Goal: Task Accomplishment & Management: Manage account settings

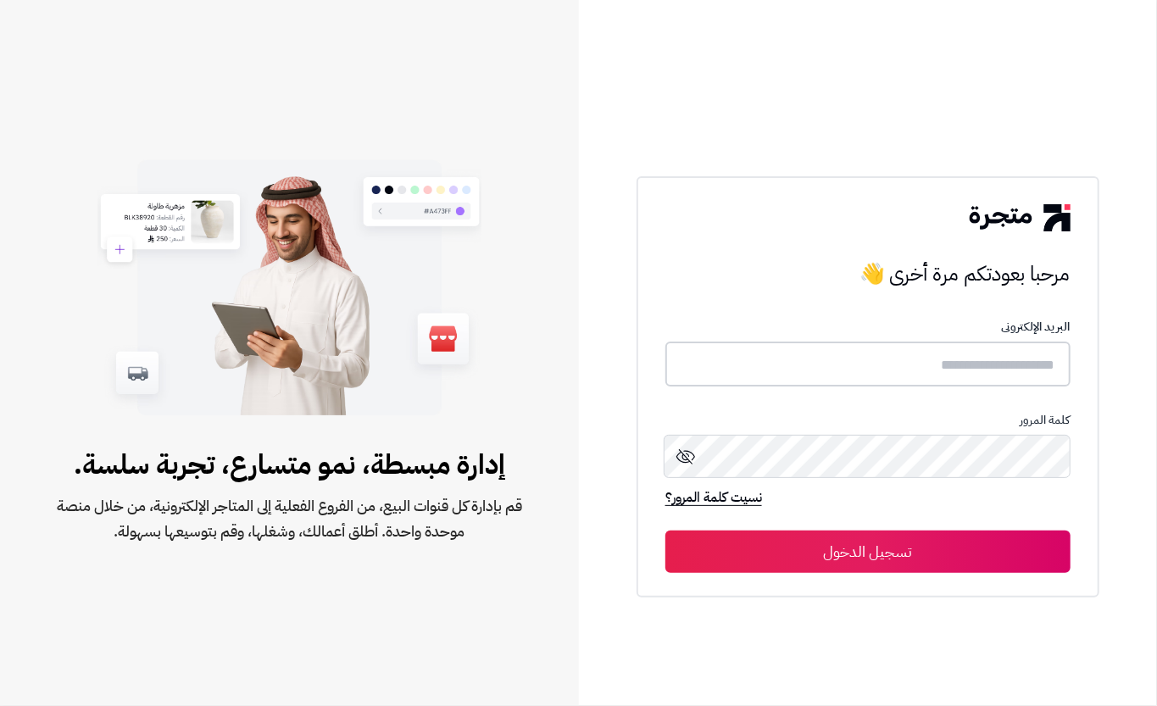
click at [790, 370] on input "text" at bounding box center [867, 364] width 405 height 45
type input "****"
click at [885, 561] on button "تسجيل الدخول" at bounding box center [867, 551] width 405 height 42
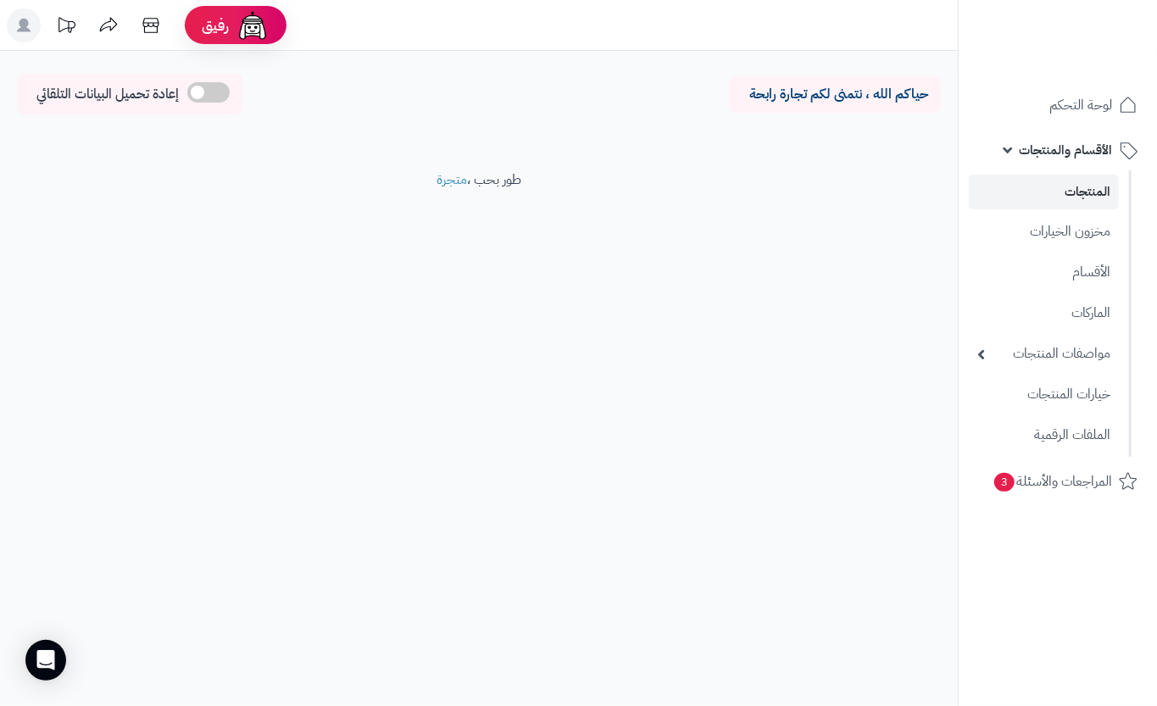
click at [1071, 186] on link "المنتجات" at bounding box center [1044, 192] width 150 height 35
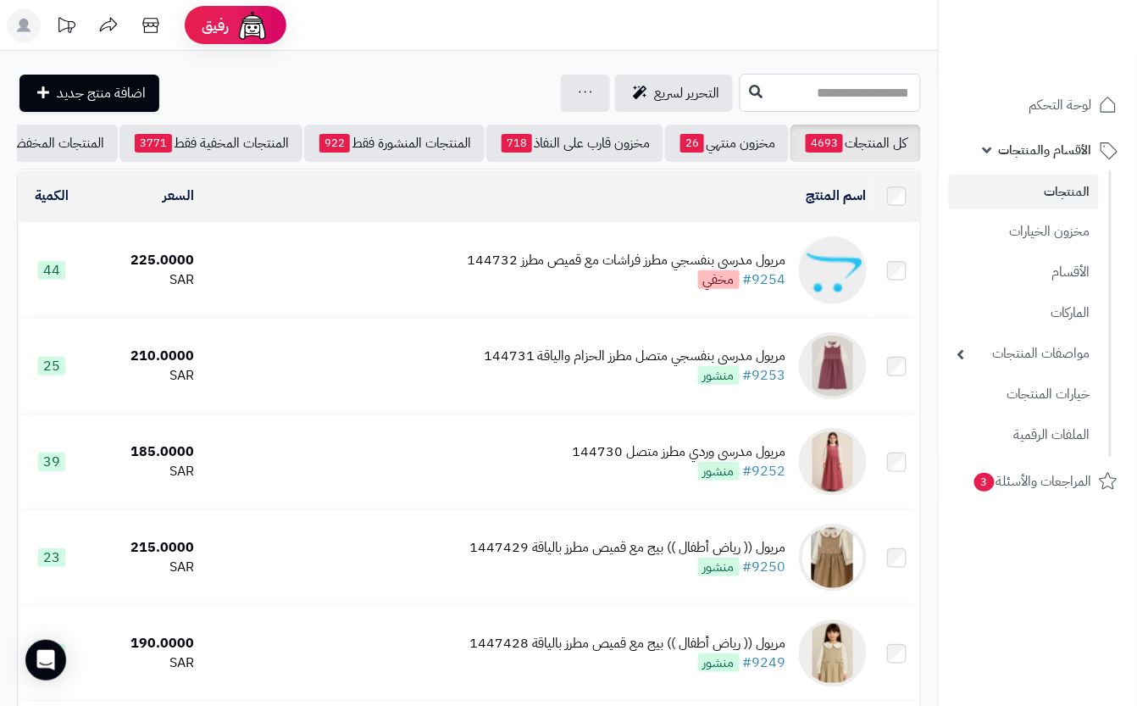
click at [804, 95] on input "text" at bounding box center [830, 93] width 181 height 38
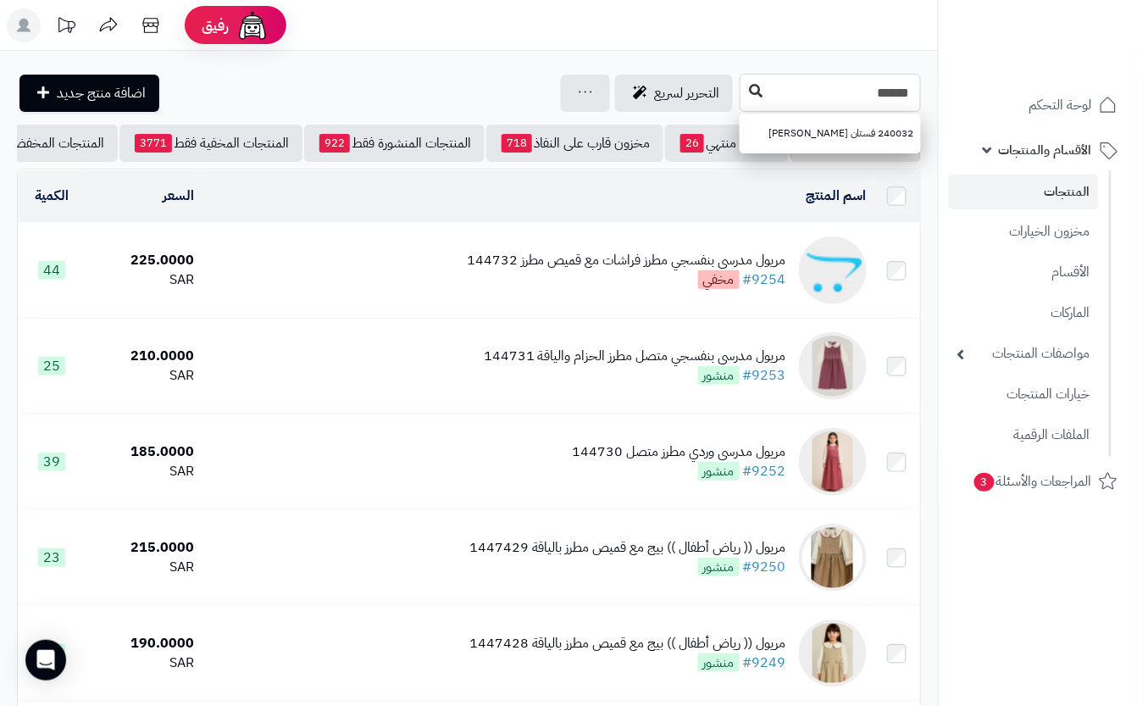
type input "******"
click at [743, 103] on button at bounding box center [755, 91] width 25 height 32
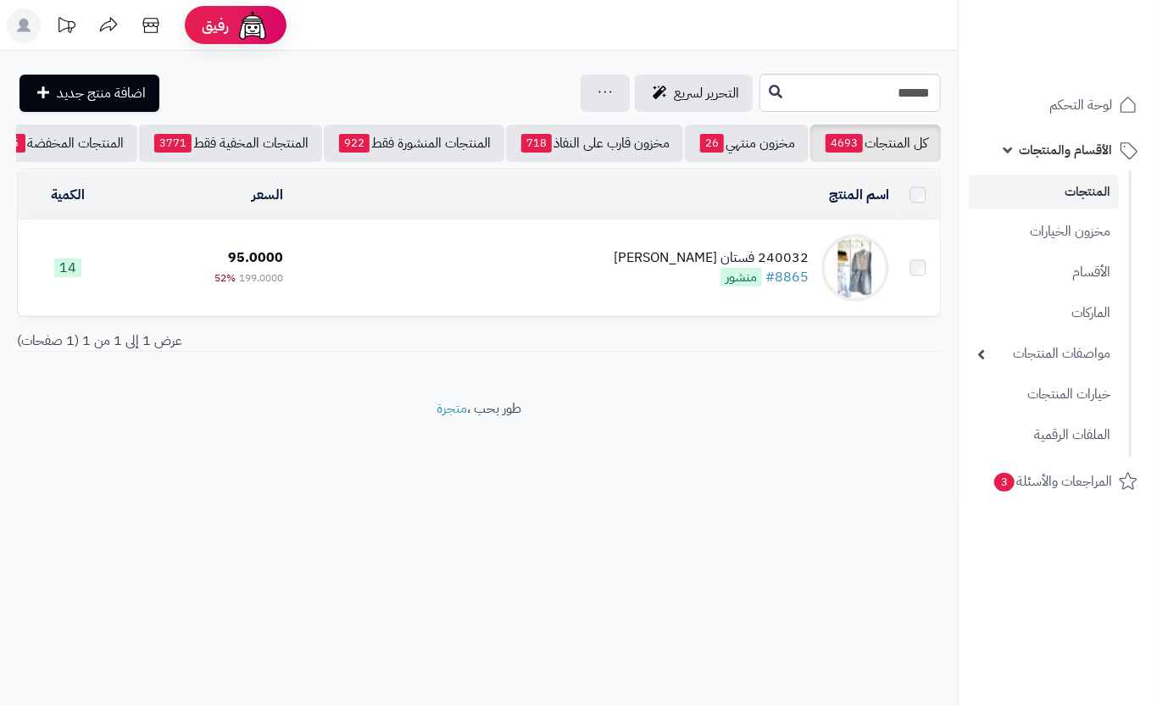
click at [537, 315] on td "240032 فستان جاكار سماوي #8865 منشور" at bounding box center [593, 267] width 606 height 95
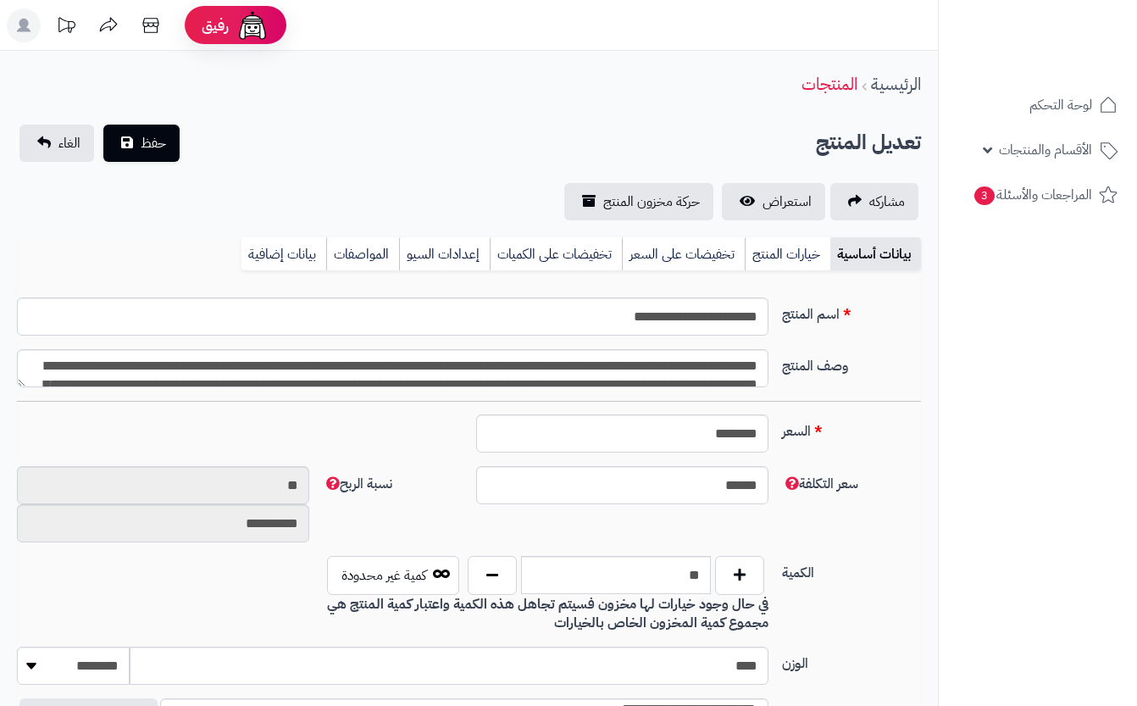
click at [781, 259] on link "خيارات المنتج" at bounding box center [788, 254] width 86 height 34
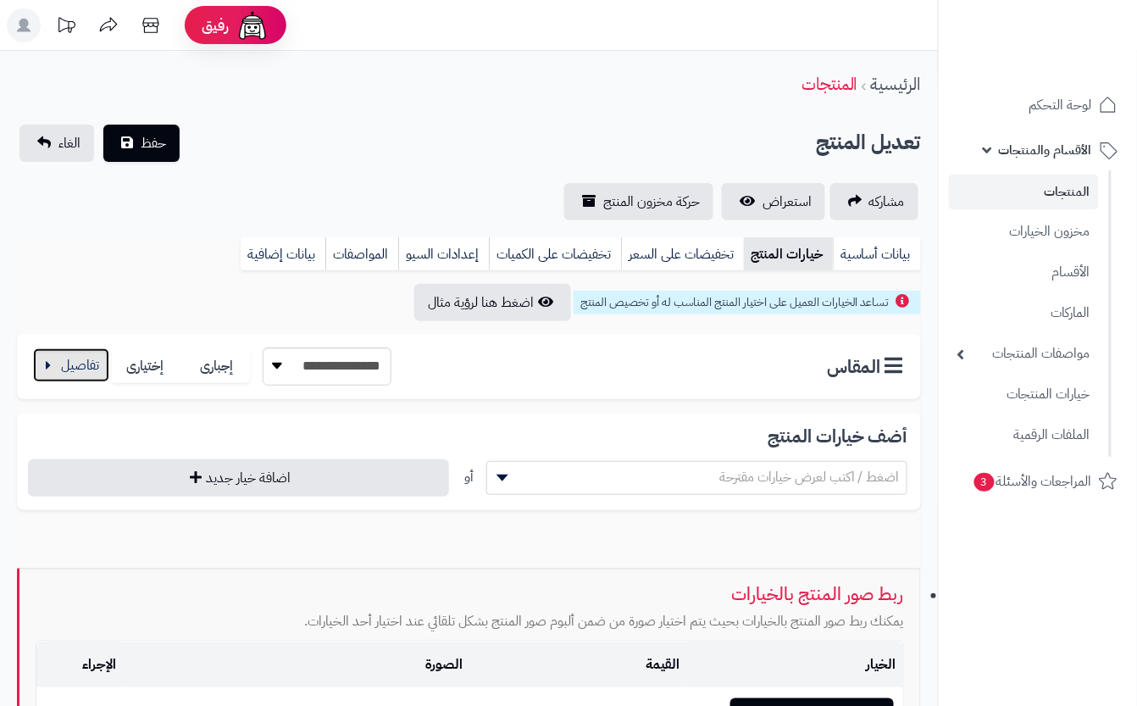
click at [89, 360] on button "button" at bounding box center [71, 365] width 76 height 34
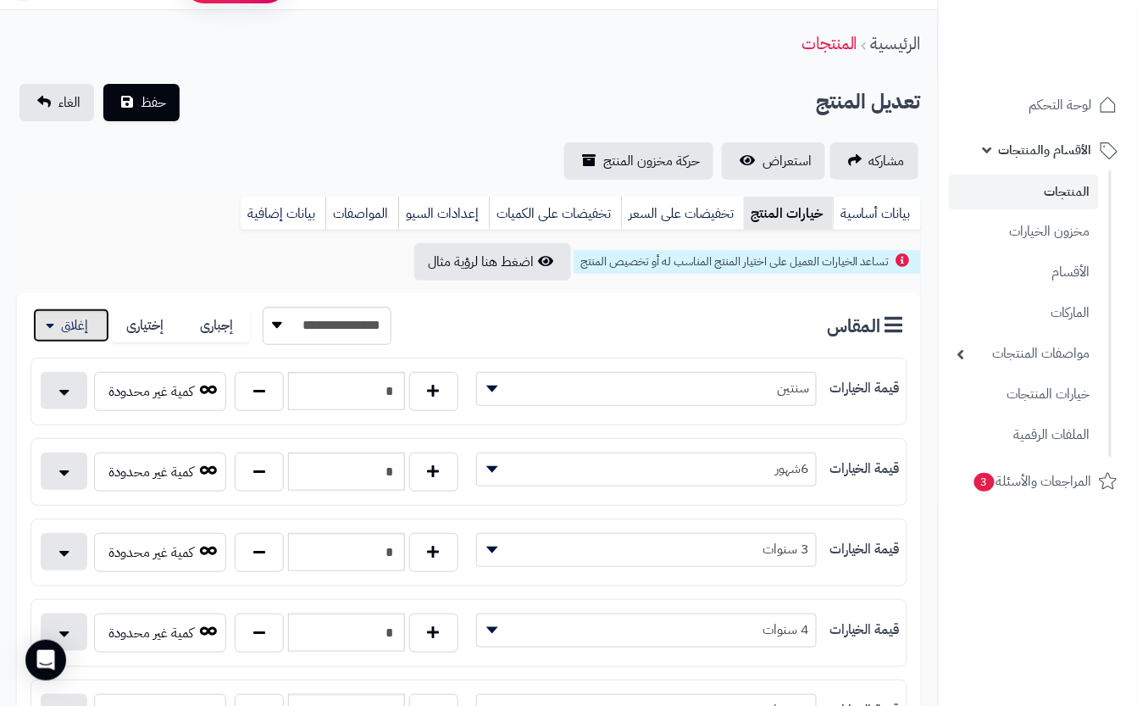
scroll to position [113, 0]
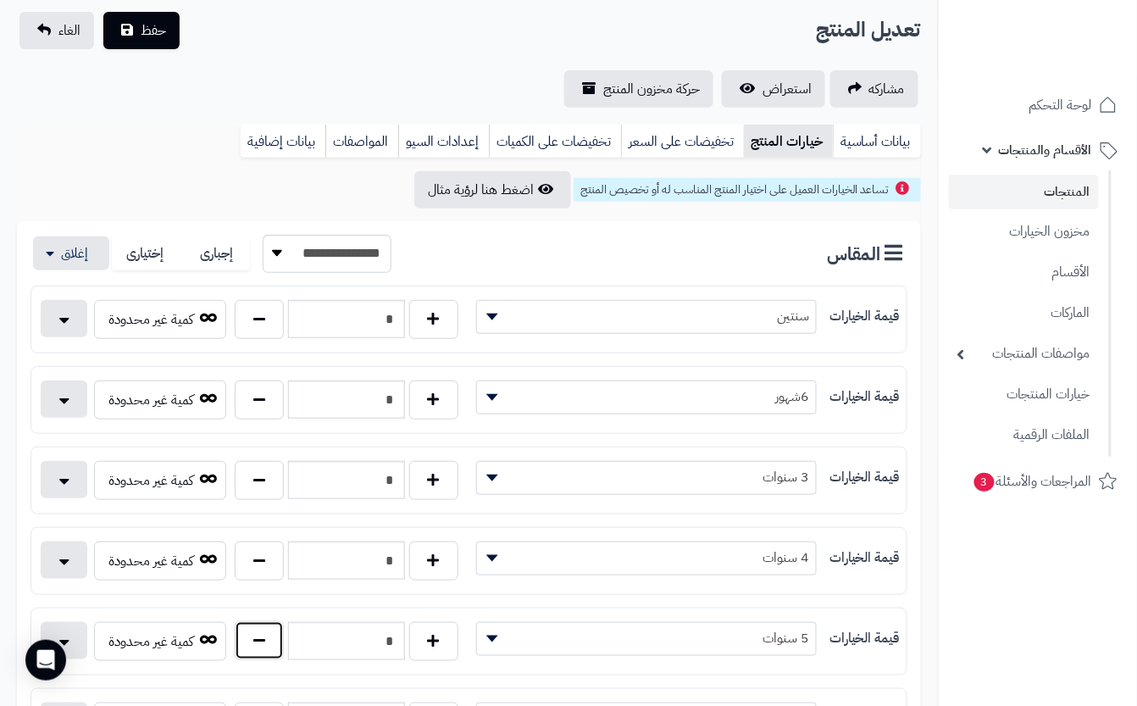
click at [259, 638] on button "button" at bounding box center [259, 640] width 49 height 39
type input "*"
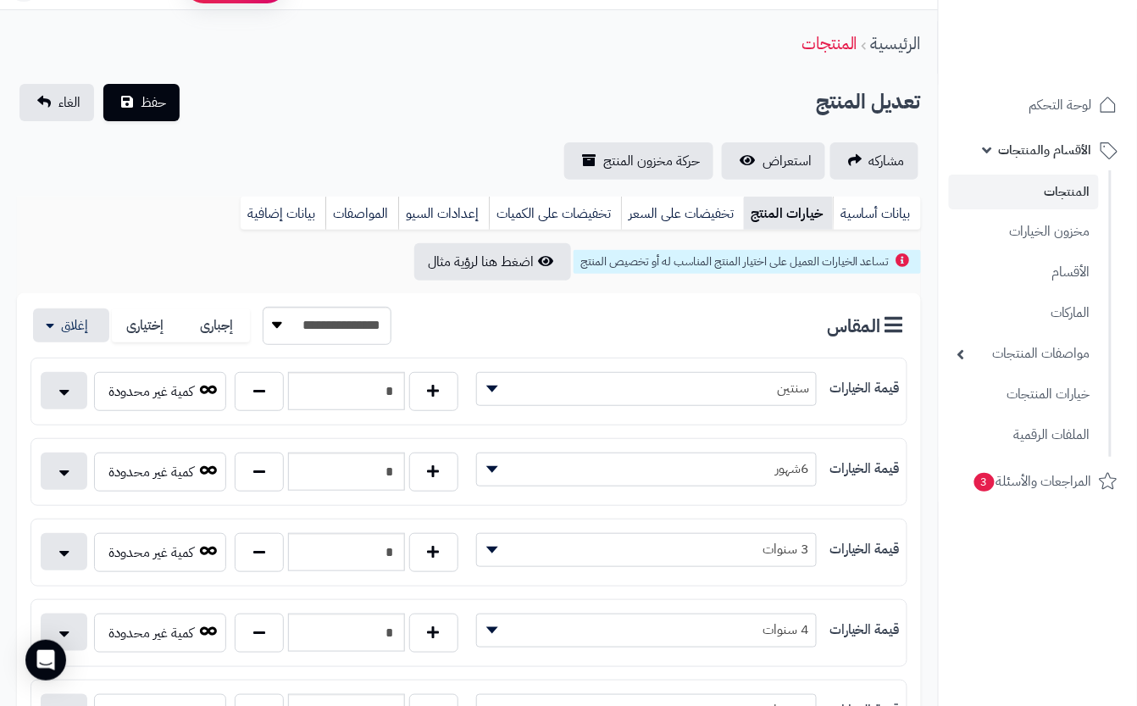
scroll to position [0, 0]
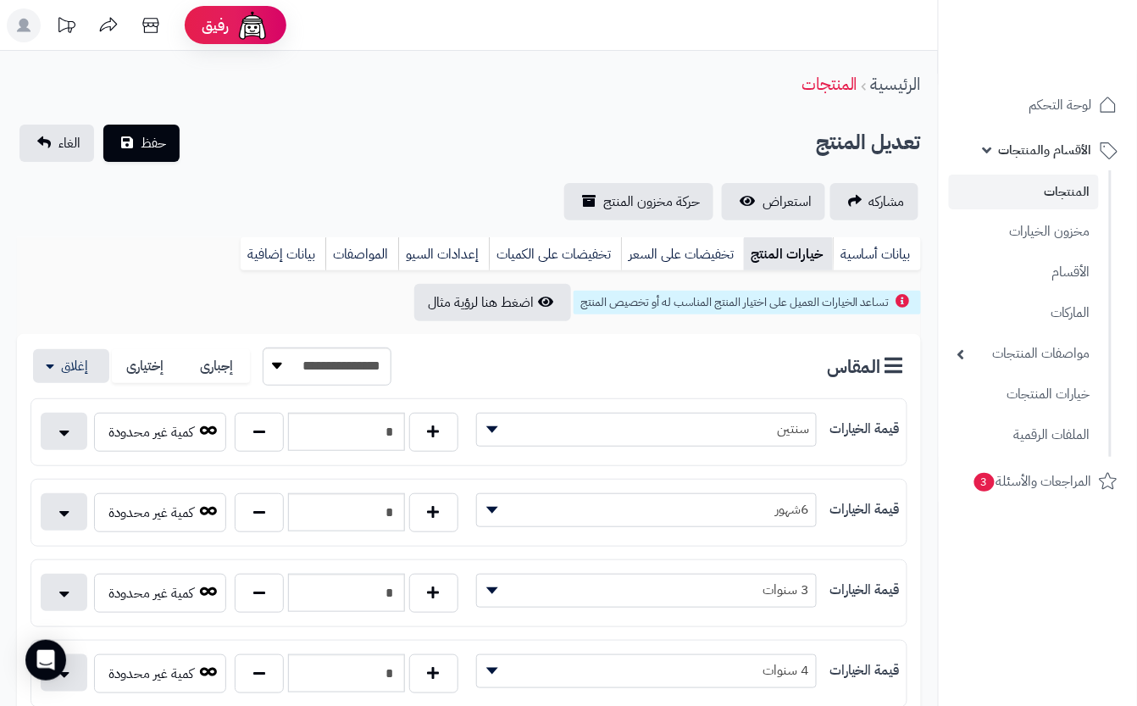
click at [147, 151] on span "حفظ" at bounding box center [153, 142] width 25 height 20
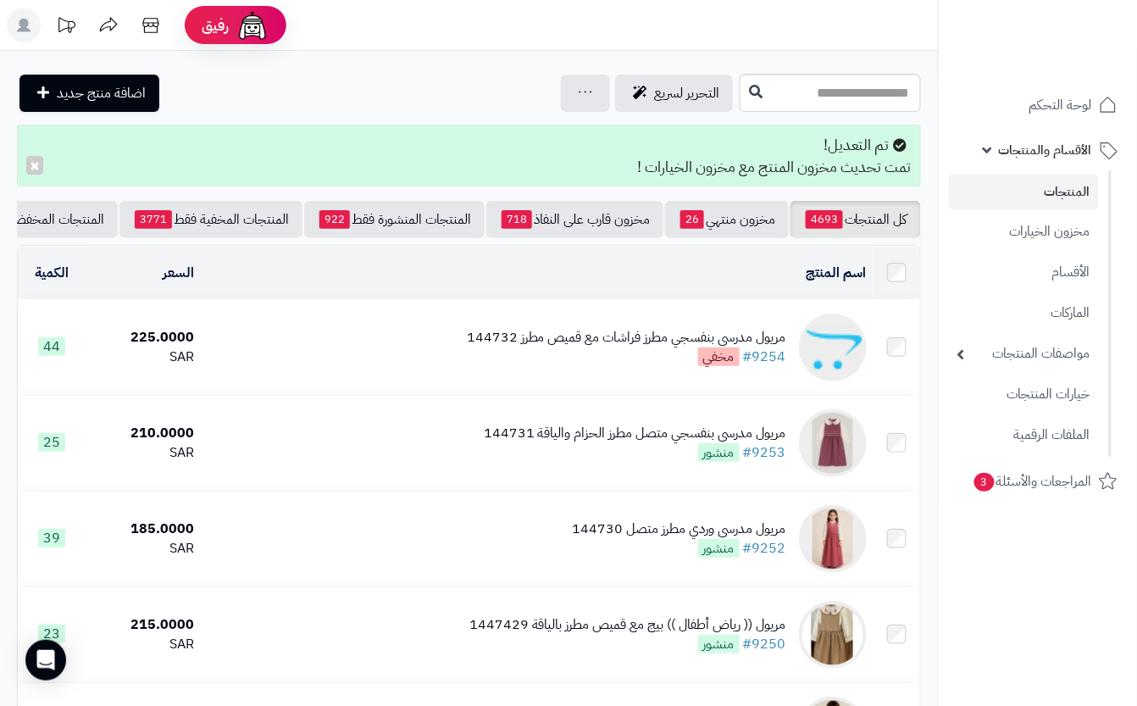
click at [740, 99] on input "text" at bounding box center [830, 93] width 181 height 38
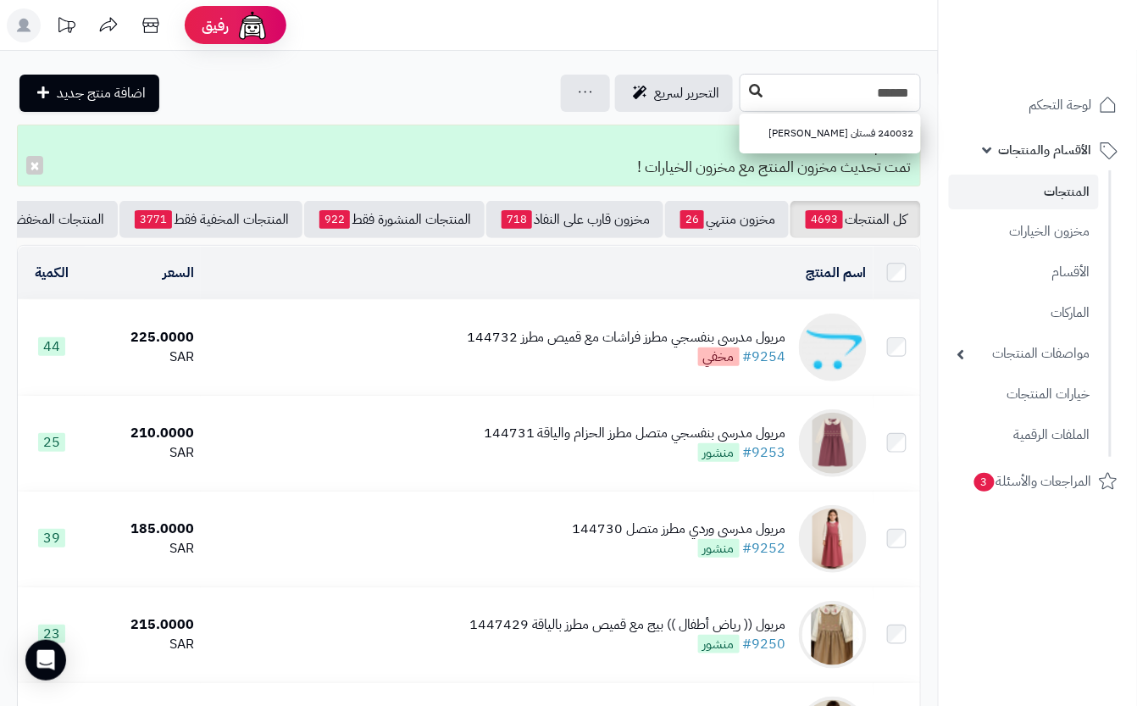
type input "******"
click at [749, 97] on icon at bounding box center [756, 91] width 14 height 14
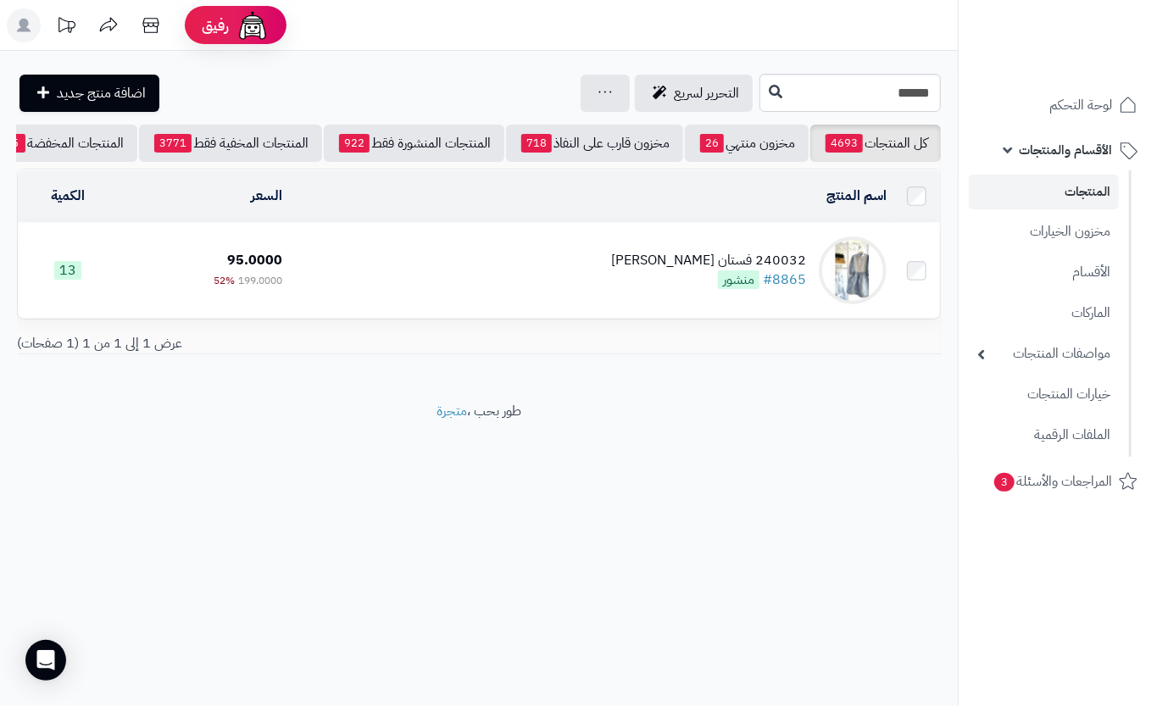
click at [429, 273] on td "240032 فستان [PERSON_NAME] #8865 منشور" at bounding box center [591, 270] width 604 height 95
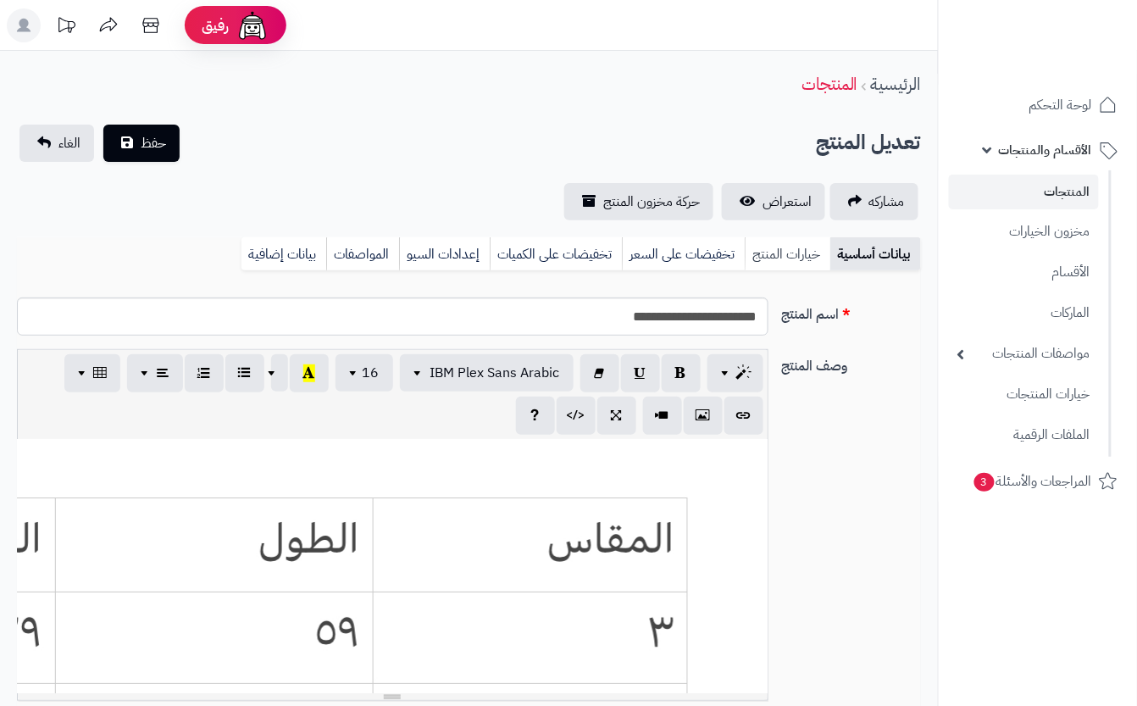
click at [768, 253] on link "خيارات المنتج" at bounding box center [788, 254] width 86 height 34
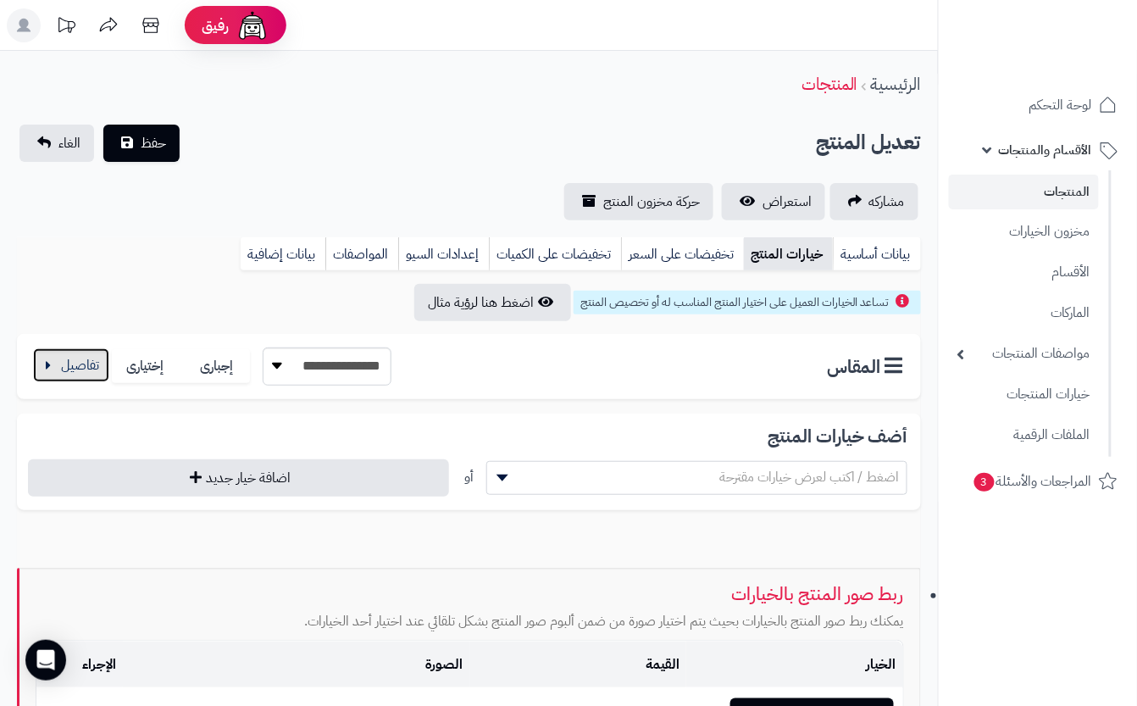
click at [80, 371] on button "button" at bounding box center [71, 365] width 76 height 34
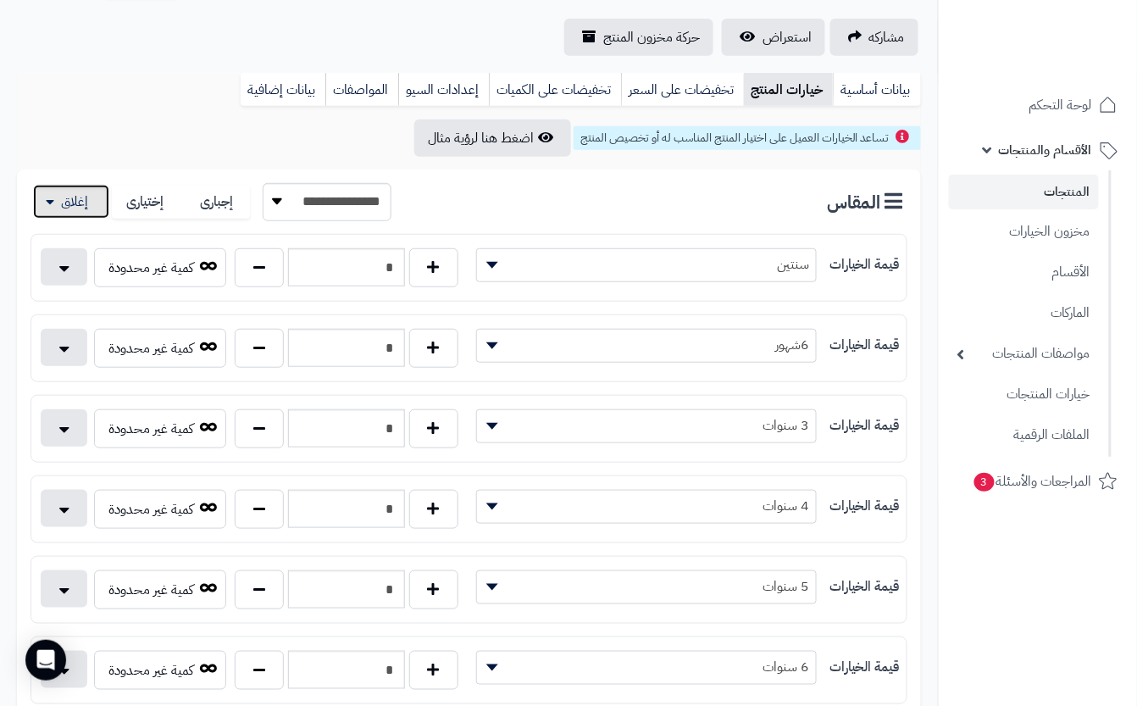
scroll to position [339, 0]
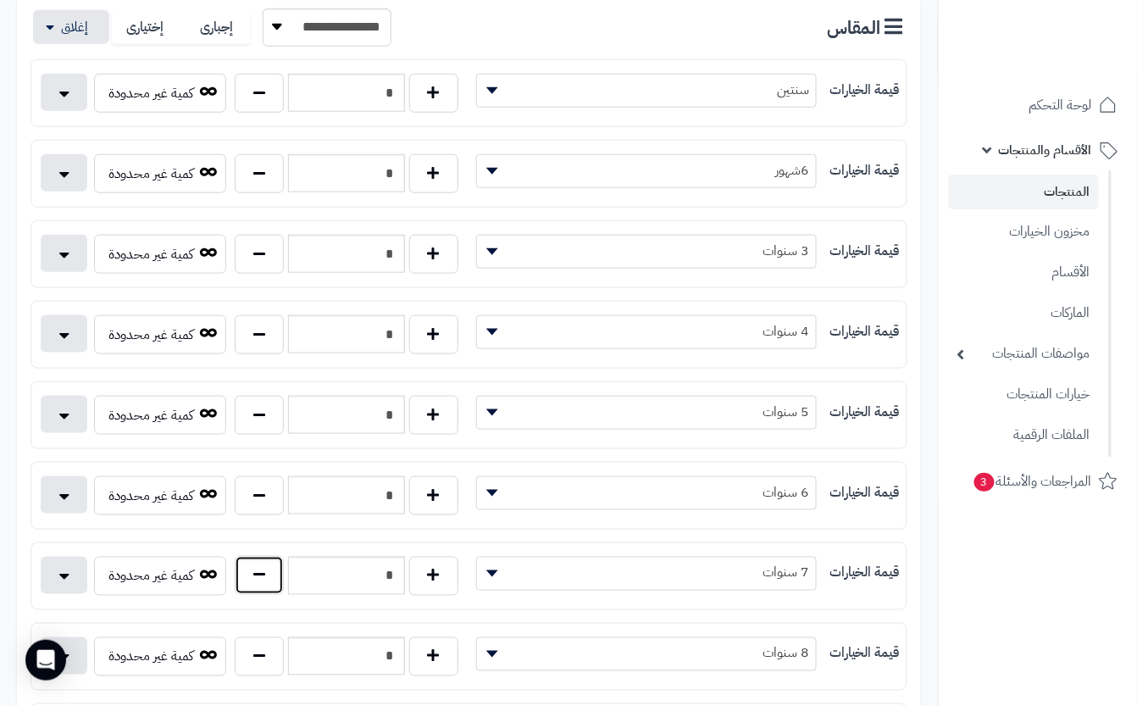
click at [258, 588] on button "button" at bounding box center [259, 575] width 49 height 39
type input "*"
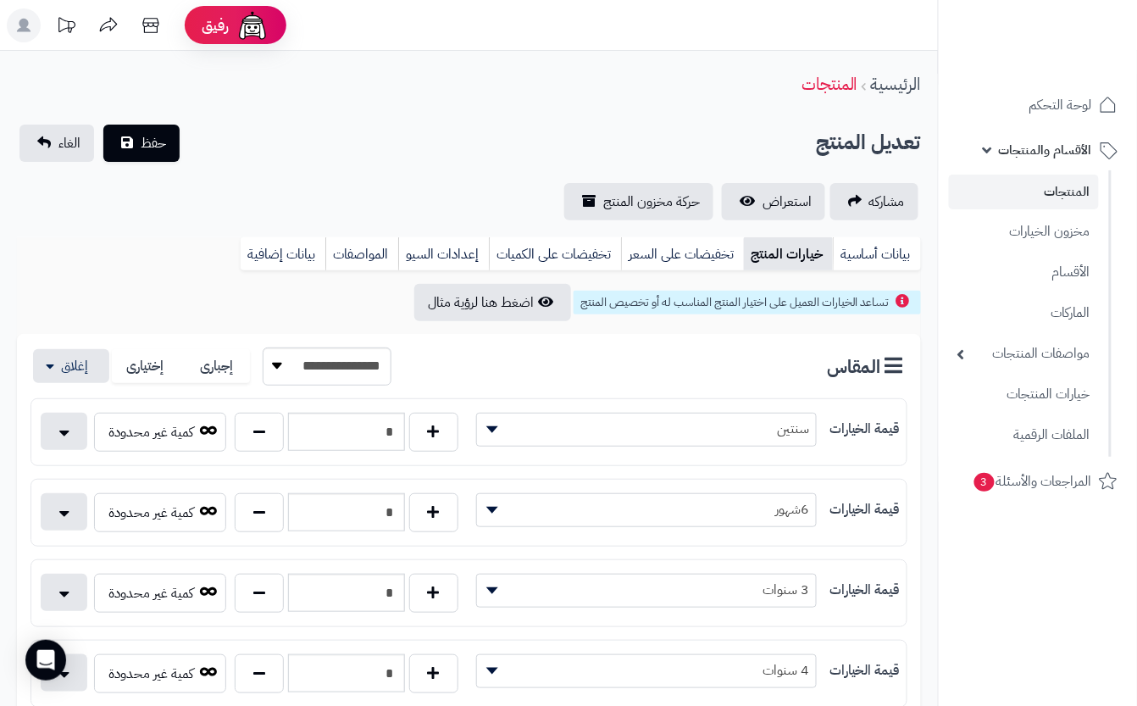
click at [302, 166] on div "**********" at bounding box center [469, 173] width 938 height 96
click at [170, 150] on button "حفظ" at bounding box center [141, 142] width 76 height 37
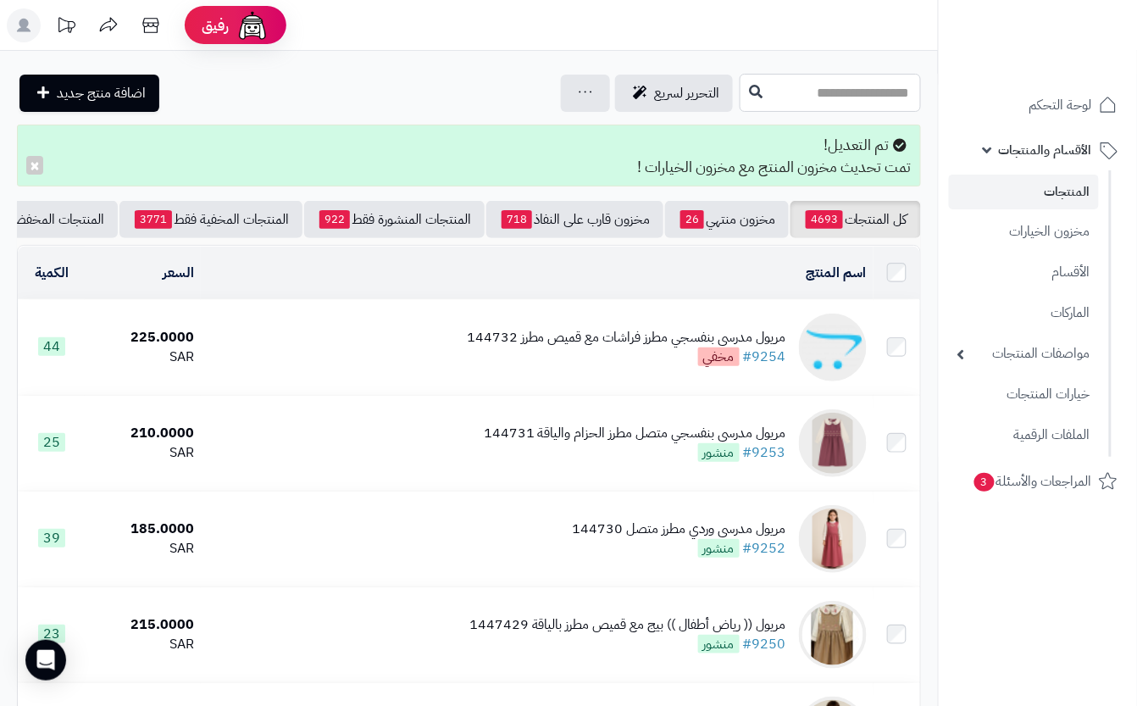
click at [740, 85] on input "text" at bounding box center [830, 93] width 181 height 38
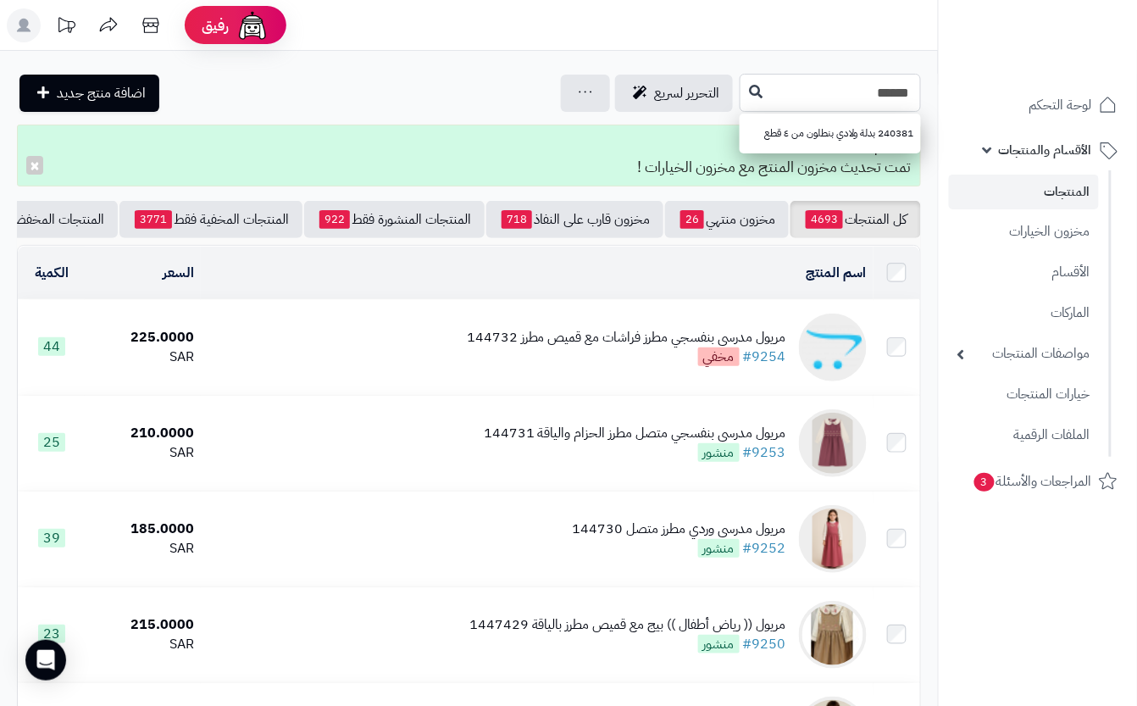
click at [740, 96] on input "******" at bounding box center [830, 93] width 181 height 38
type input "******"
click at [743, 92] on button at bounding box center [755, 91] width 25 height 32
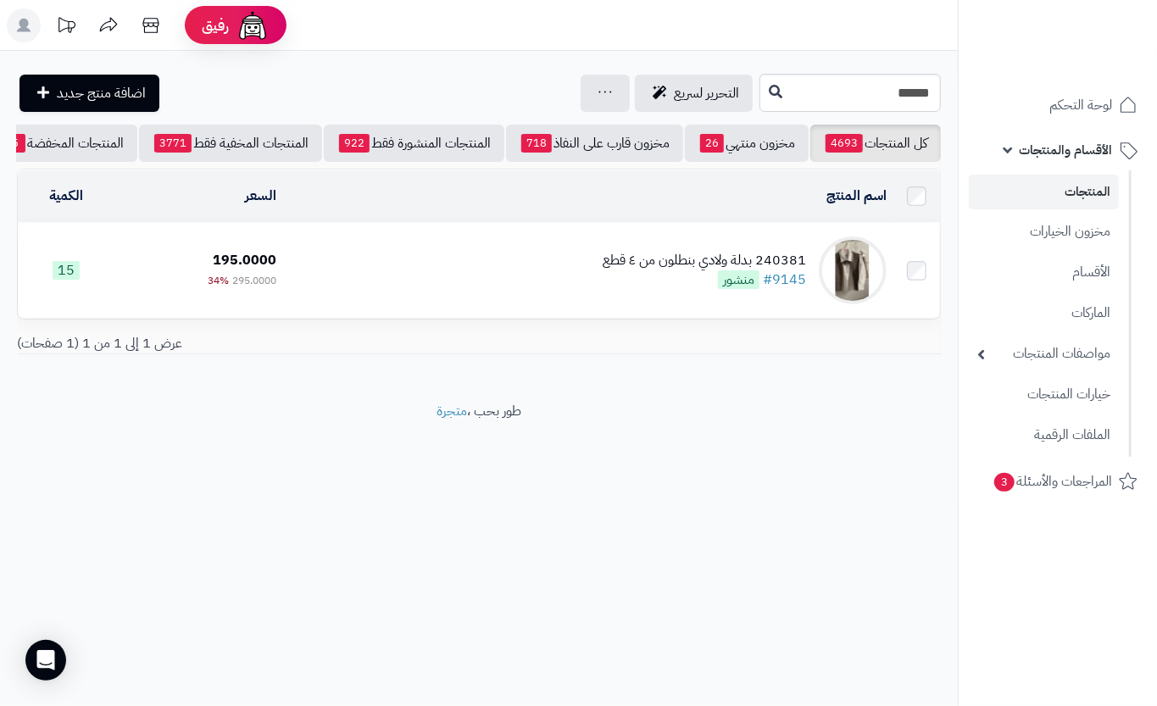
click at [410, 283] on td "240381 بدلة ولادي بنطلون من ٤ قطع #9145 منشور" at bounding box center [588, 270] width 609 height 95
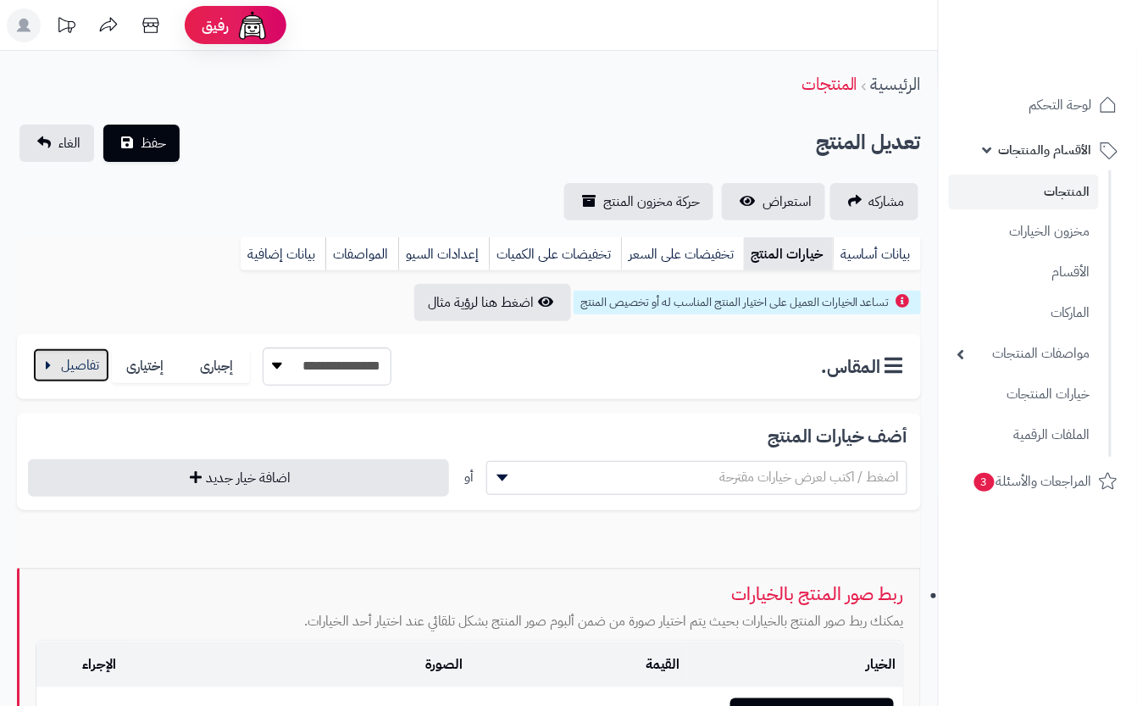
click at [79, 370] on button "button" at bounding box center [71, 365] width 76 height 34
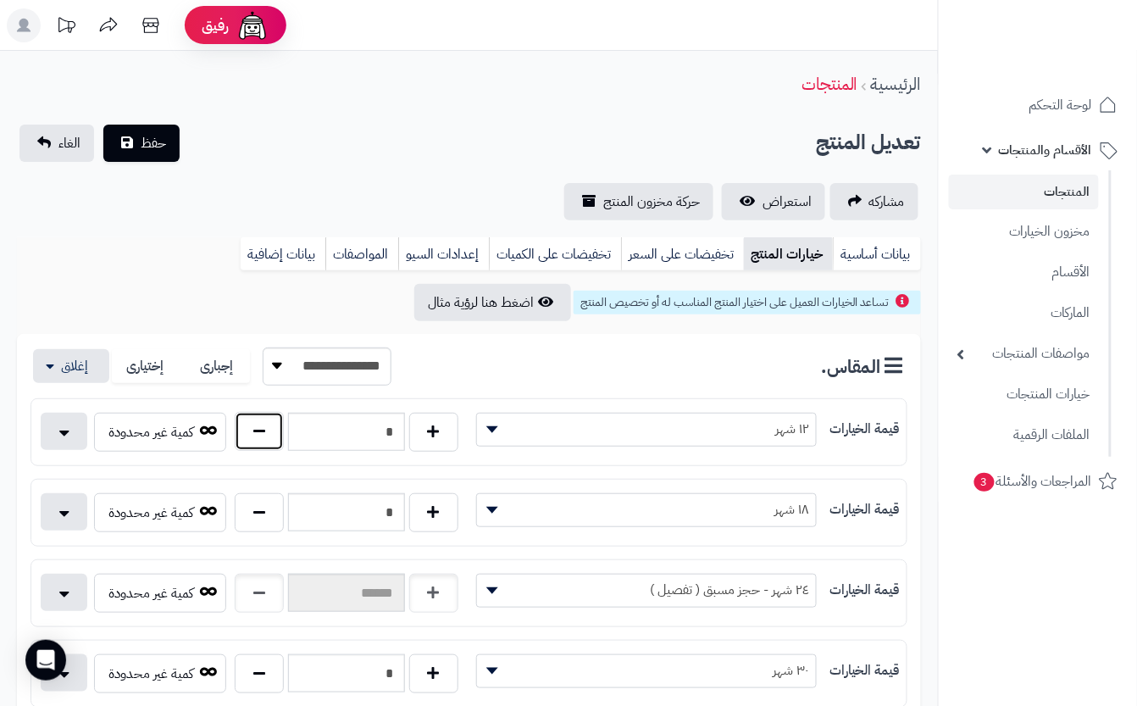
click at [273, 444] on button "button" at bounding box center [259, 431] width 49 height 39
type input "*"
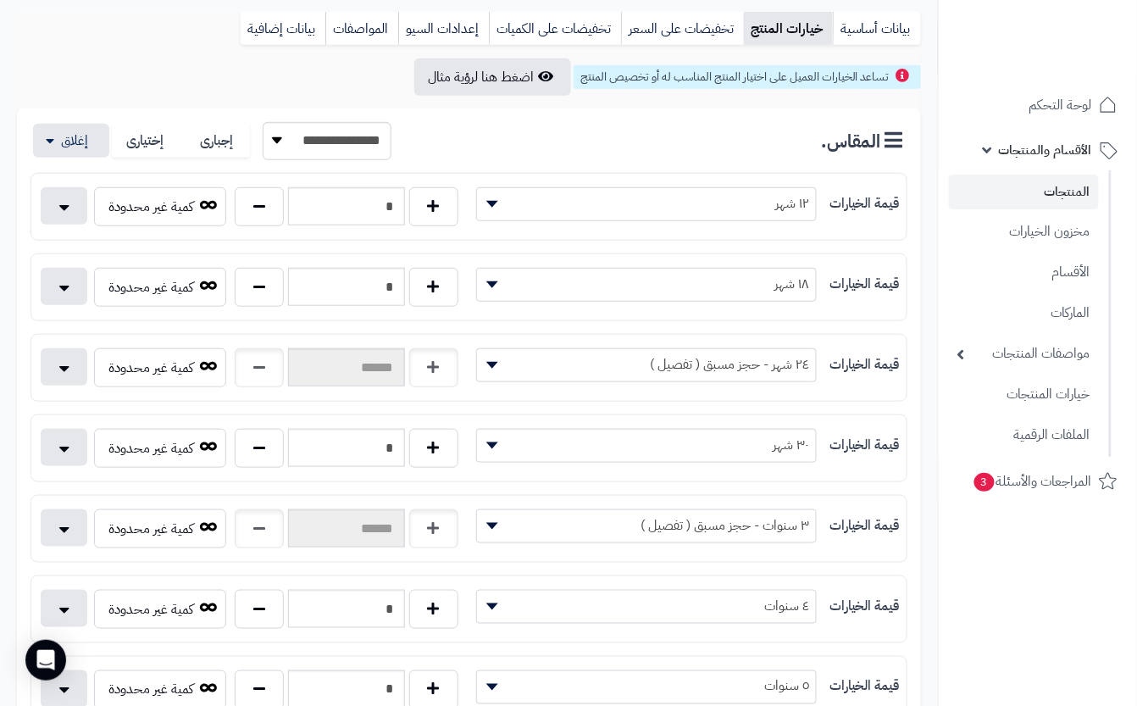
scroll to position [339, 0]
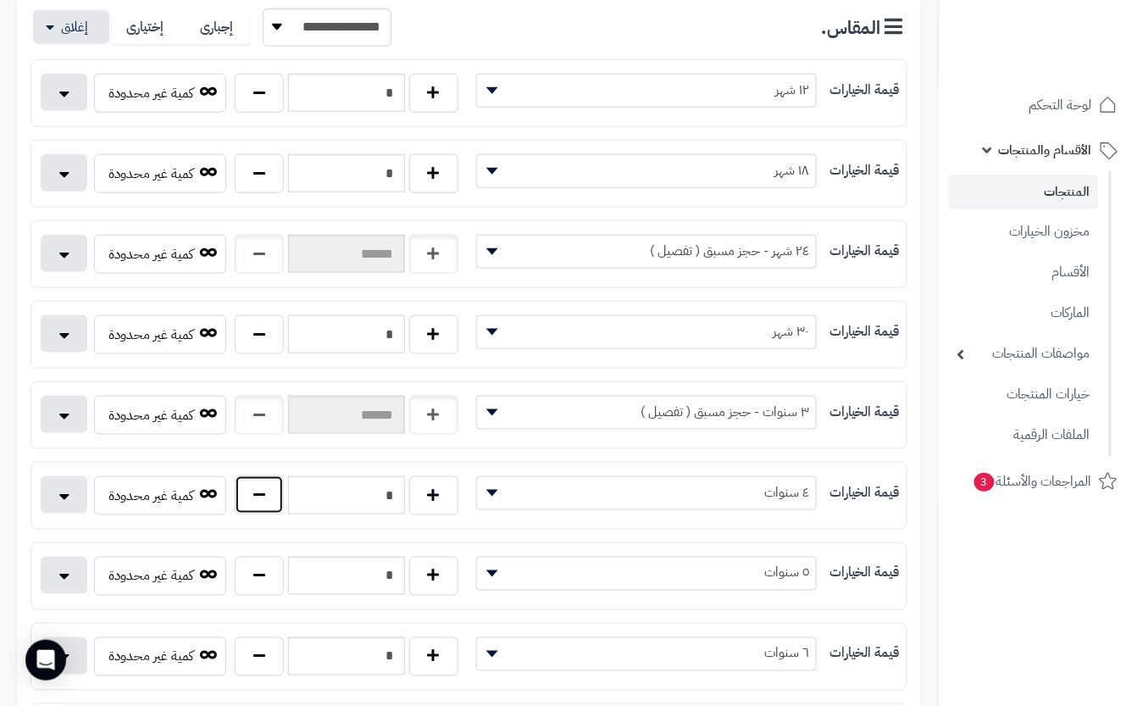
click at [256, 503] on button "button" at bounding box center [259, 494] width 49 height 39
type input "*"
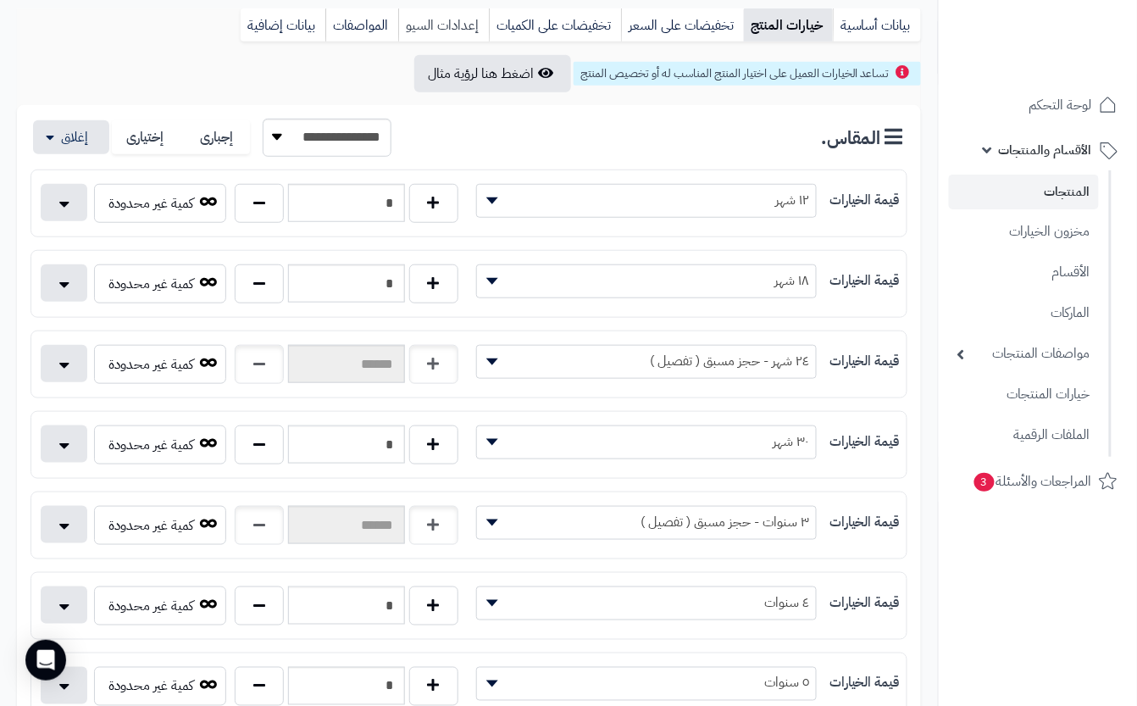
scroll to position [0, 0]
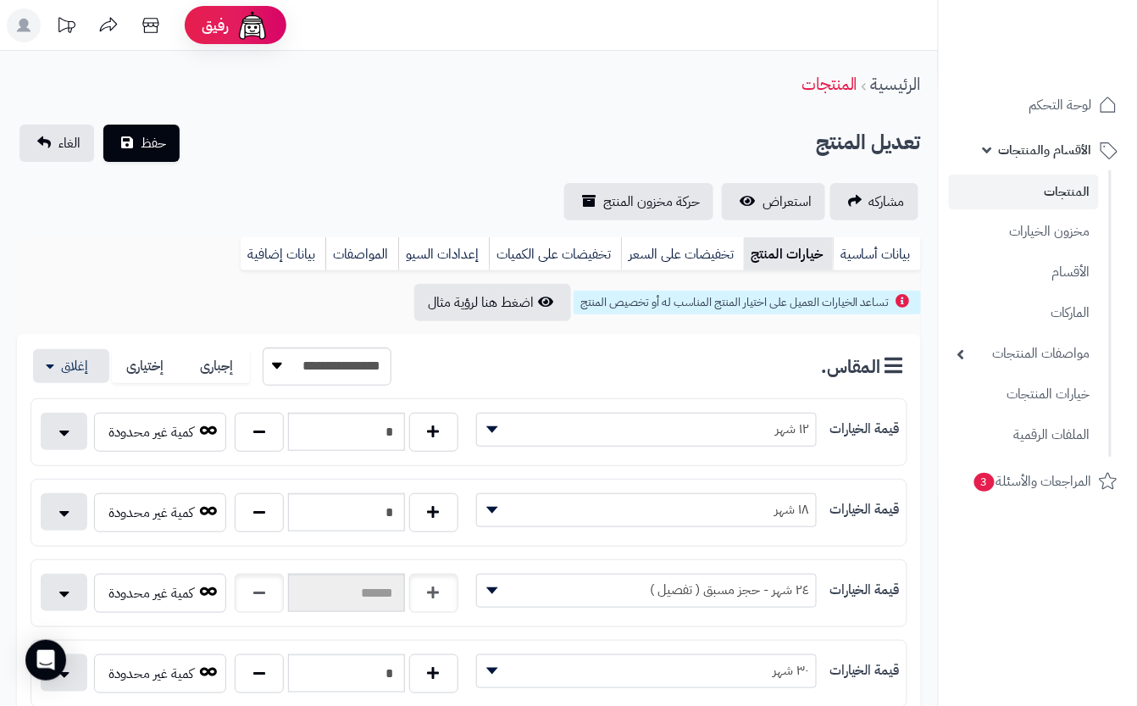
drag, startPoint x: 441, startPoint y: 153, endPoint x: 421, endPoint y: 151, distance: 19.7
click at [429, 151] on div "تعديل المنتج حفظ الغاء" at bounding box center [469, 143] width 904 height 37
click at [139, 136] on button "حفظ" at bounding box center [141, 142] width 76 height 37
